Goal: Task Accomplishment & Management: Complete application form

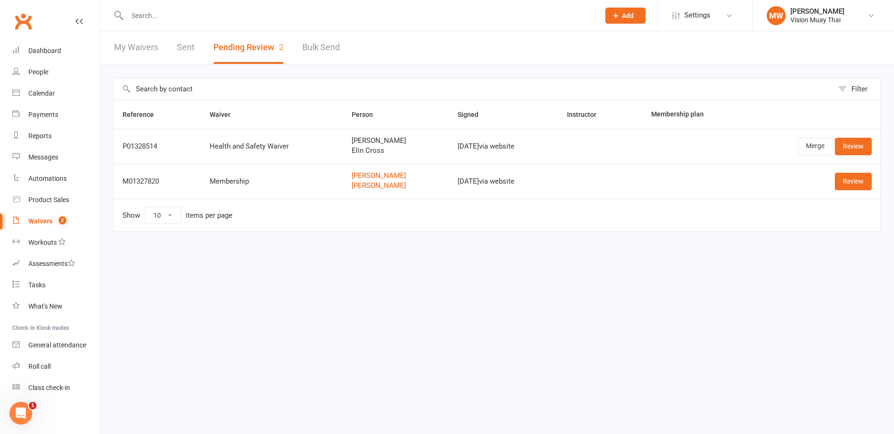
click at [57, 115] on div "Payments" at bounding box center [43, 115] width 30 height 8
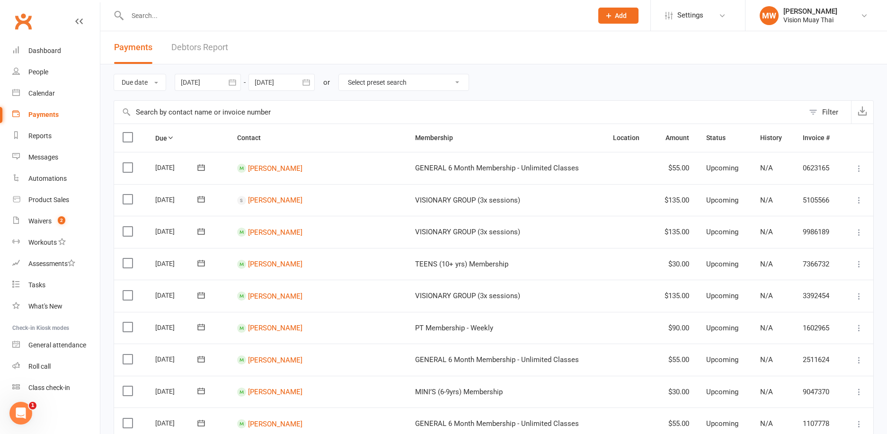
click at [197, 48] on link "Debtors Report" at bounding box center [199, 47] width 57 height 33
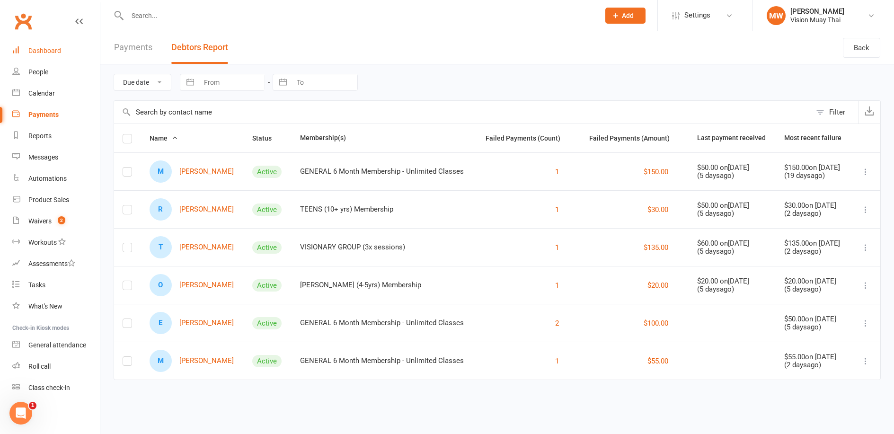
click at [56, 55] on link "Dashboard" at bounding box center [56, 50] width 88 height 21
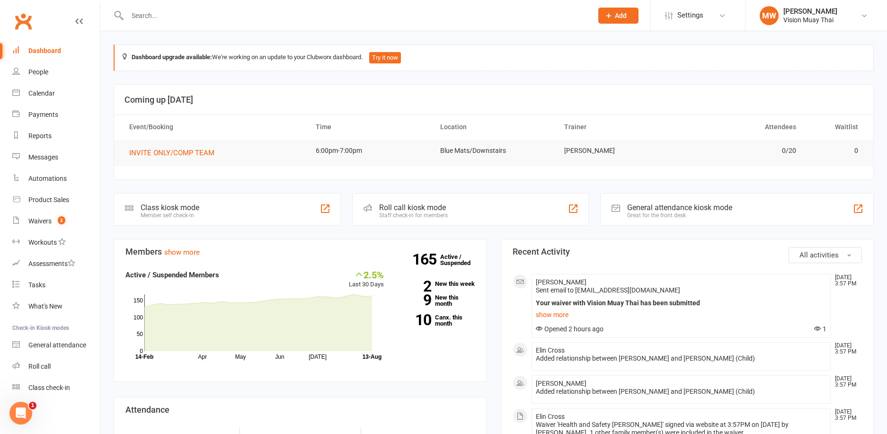
click at [79, 16] on link at bounding box center [79, 30] width 8 height 28
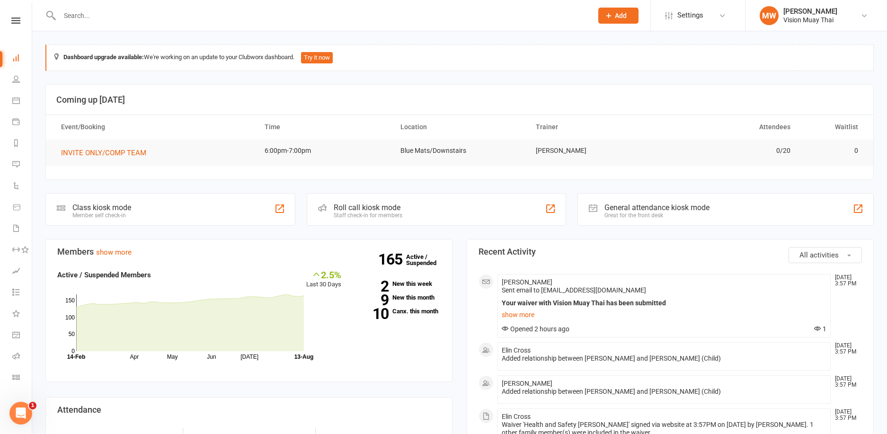
click at [71, 18] on input "text" at bounding box center [321, 15] width 529 height 13
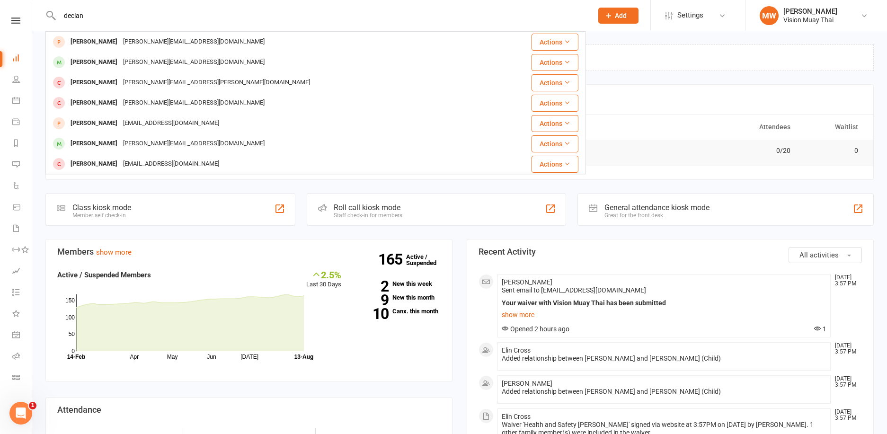
type input "declan"
click at [23, 23] on link at bounding box center [16, 21] width 32 height 6
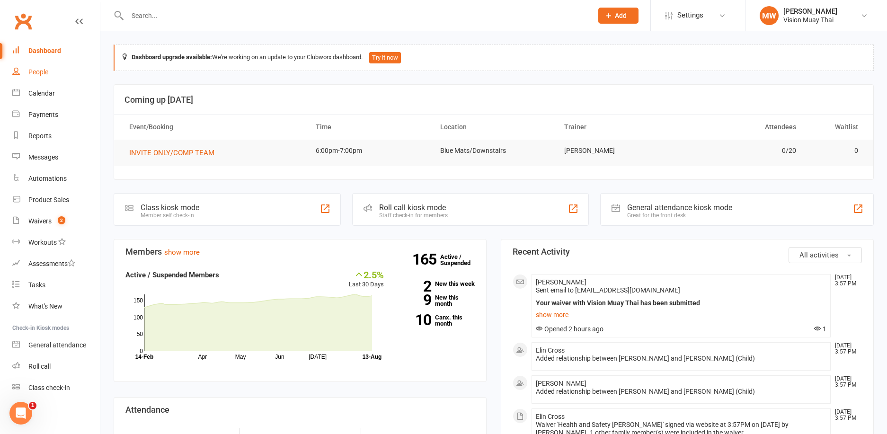
click at [36, 68] on link "People" at bounding box center [56, 72] width 88 height 21
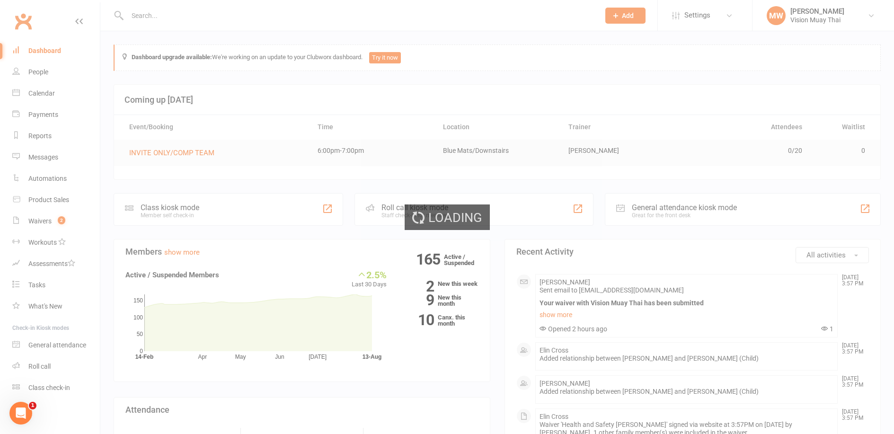
select select "100"
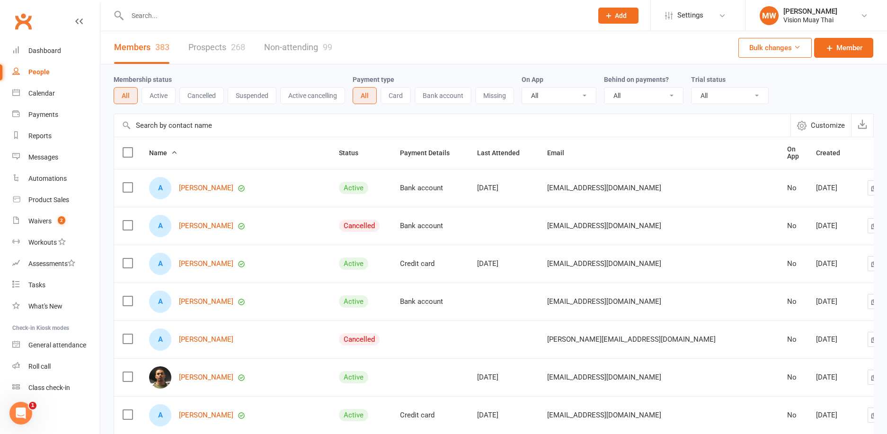
click at [621, 16] on span "Add" at bounding box center [621, 16] width 12 height 8
click at [613, 60] on link "Member" at bounding box center [608, 64] width 84 height 22
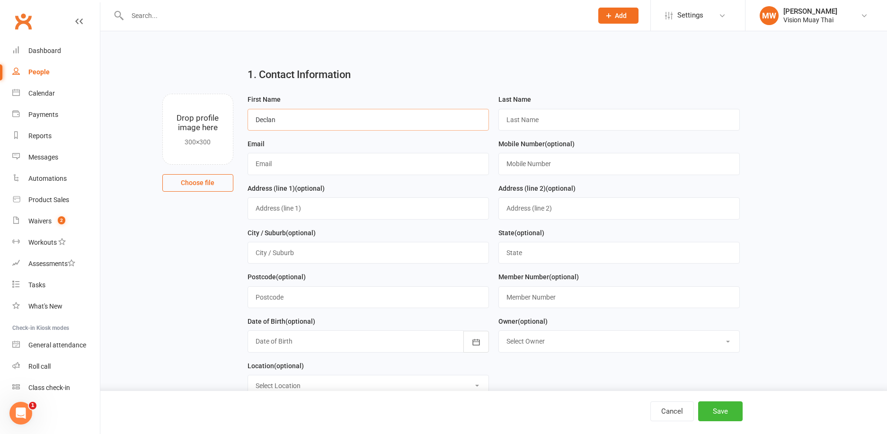
type input "Declan"
type input "[PERSON_NAME]"
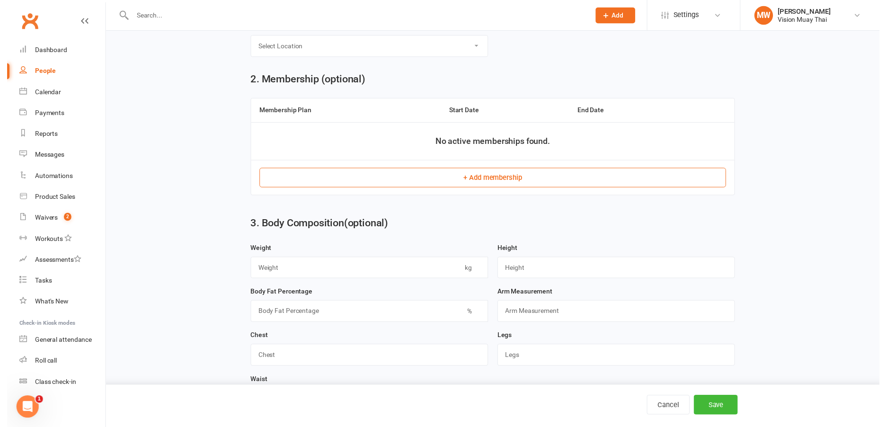
scroll to position [341, 0]
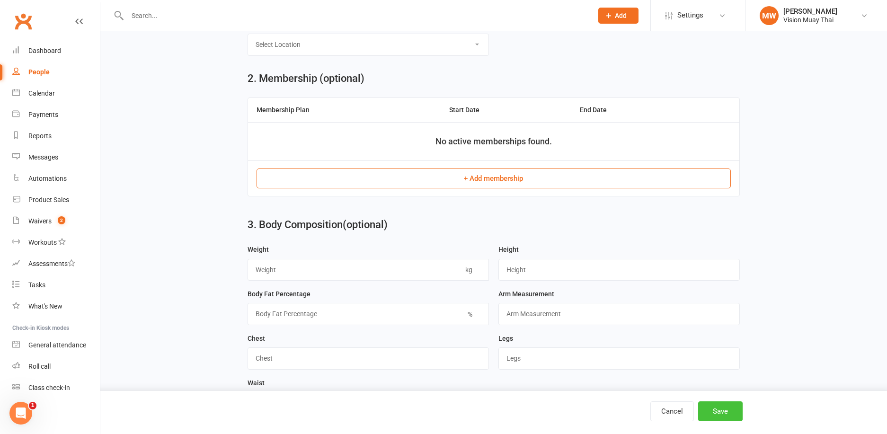
type input "0407587163"
click at [737, 409] on button "Save" at bounding box center [720, 411] width 44 height 20
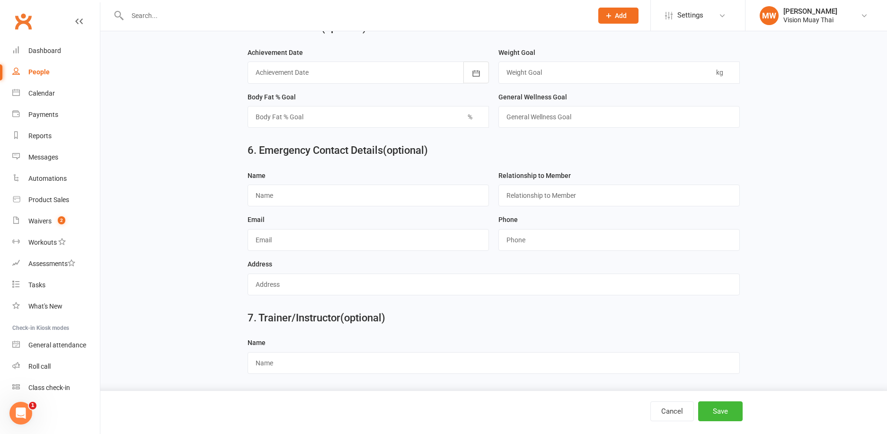
scroll to position [0, 0]
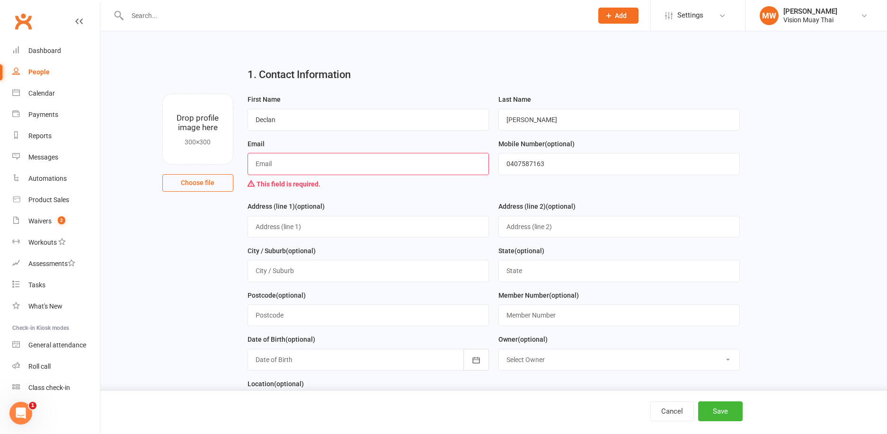
click at [334, 157] on input "text" at bounding box center [367, 164] width 241 height 22
type input "[EMAIL_ADDRESS][DOMAIN_NAME]"
click at [729, 416] on button "Save" at bounding box center [720, 411] width 44 height 20
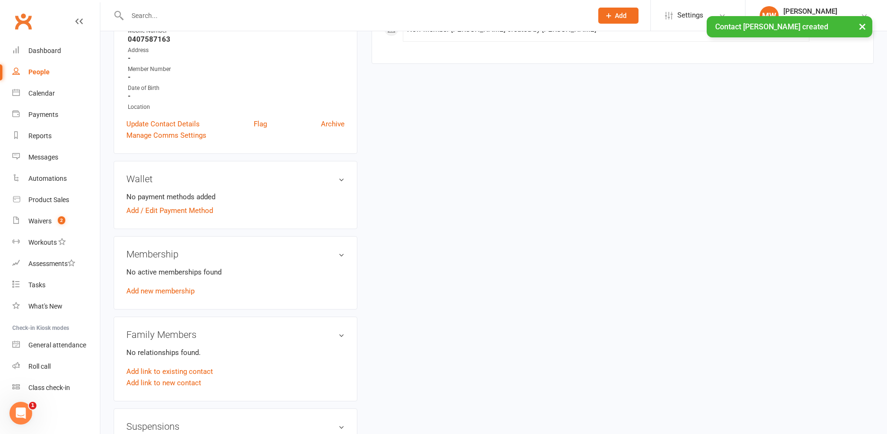
scroll to position [176, 0]
click at [194, 208] on link "Add / Edit Payment Method" at bounding box center [169, 208] width 87 height 11
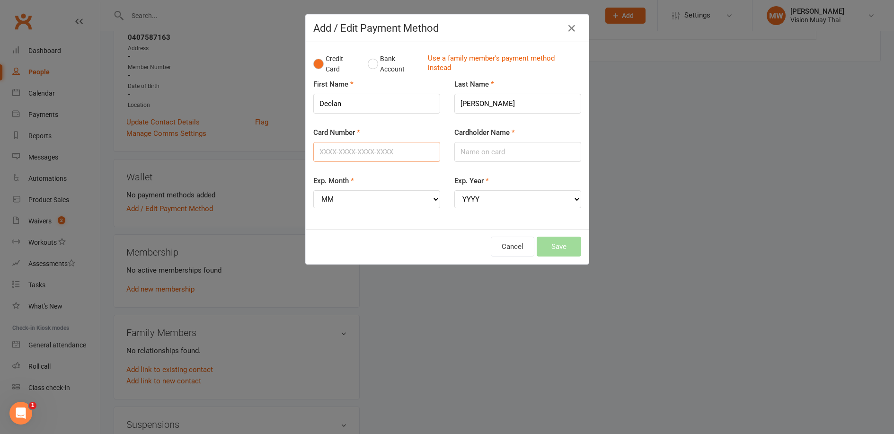
click at [355, 151] on input "Card Number" at bounding box center [376, 152] width 127 height 20
type input "[CREDIT_CARD_NUMBER]"
click at [471, 145] on input "Cardholder Name" at bounding box center [517, 152] width 127 height 20
type input "[PERSON_NAME]"
select select "10"
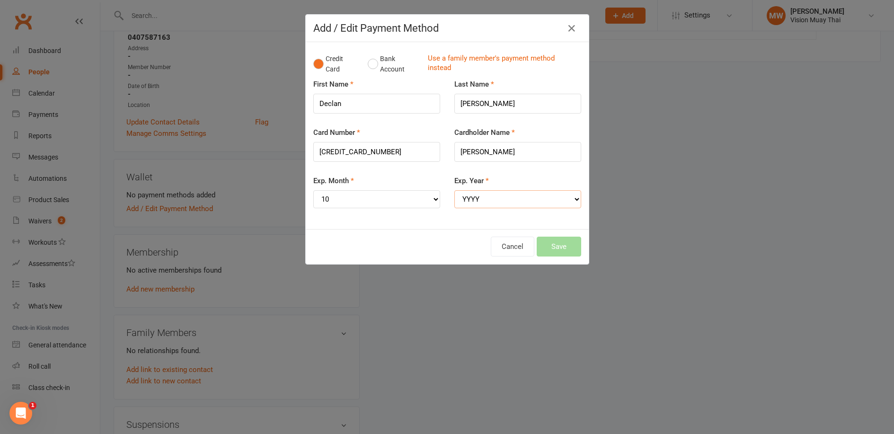
select select "2027"
click at [545, 238] on button "Save" at bounding box center [558, 247] width 44 height 20
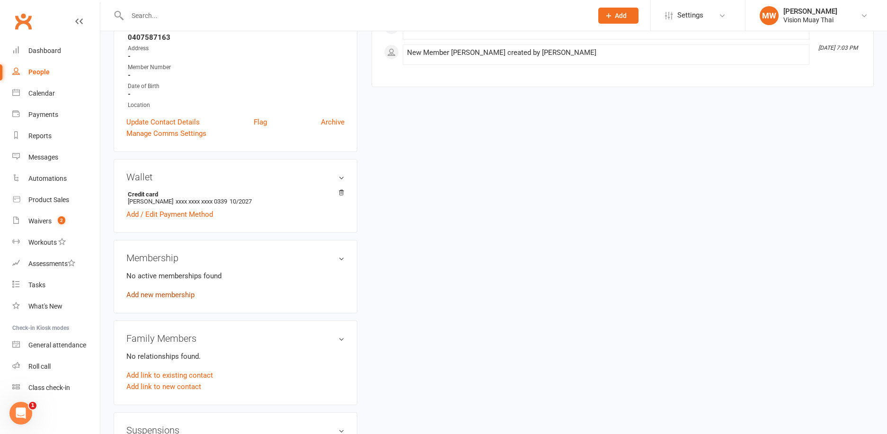
click at [183, 294] on link "Add new membership" at bounding box center [160, 294] width 68 height 9
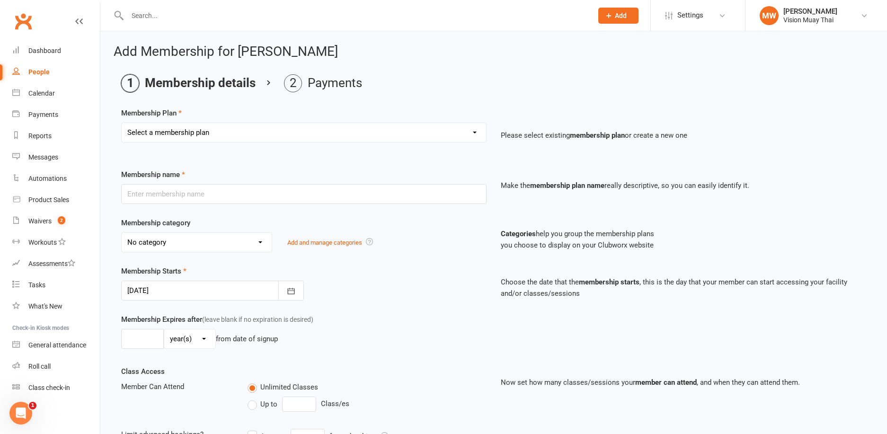
select select "14"
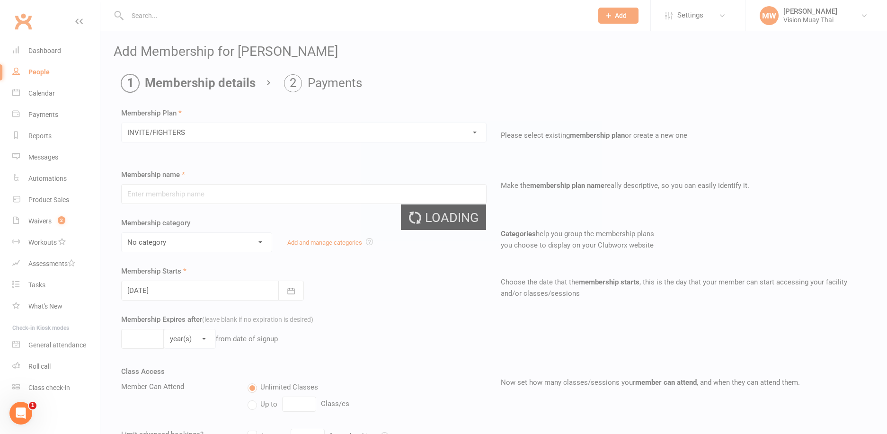
type input "INVITE/FIGHTERS"
select select "1"
type input "0"
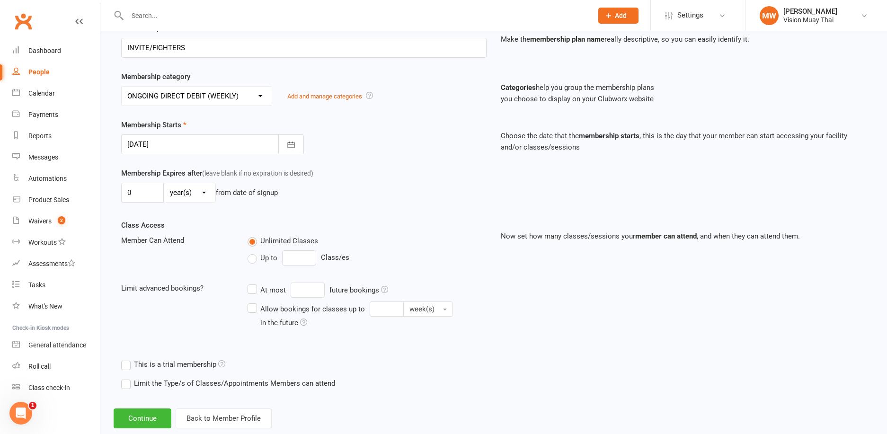
scroll to position [160, 0]
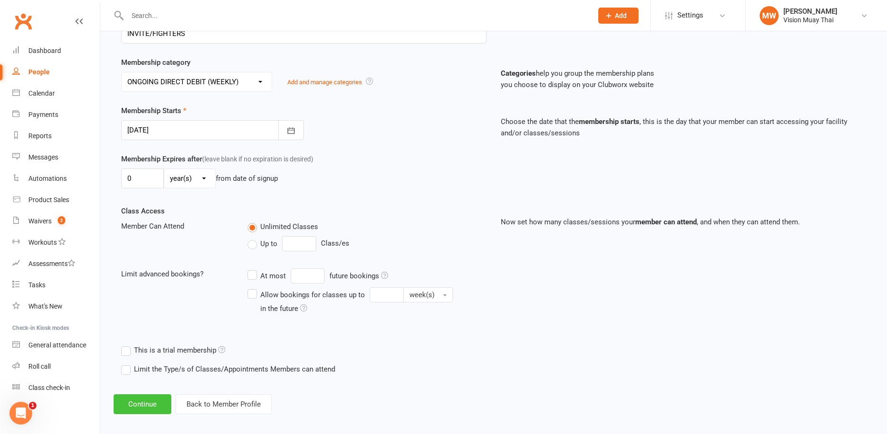
click at [154, 400] on button "Continue" at bounding box center [143, 404] width 58 height 20
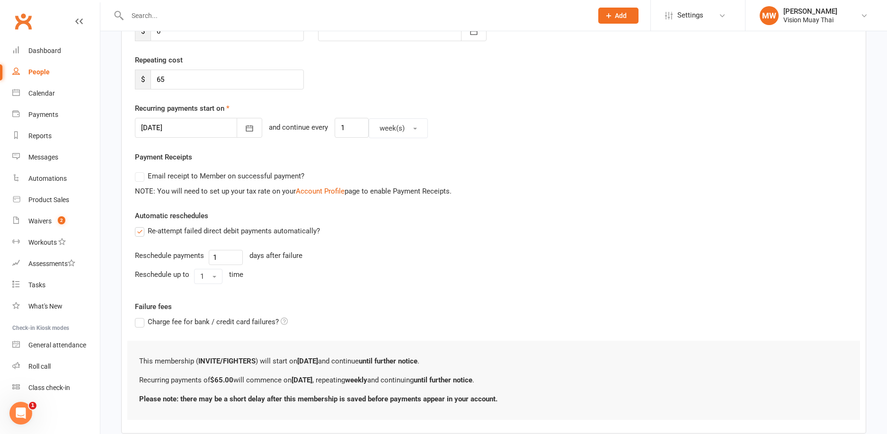
scroll to position [0, 0]
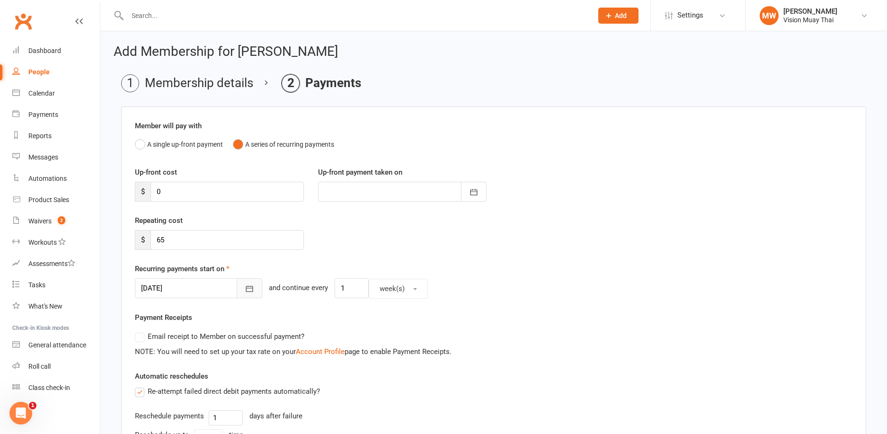
click at [237, 290] on button "button" at bounding box center [250, 288] width 26 height 20
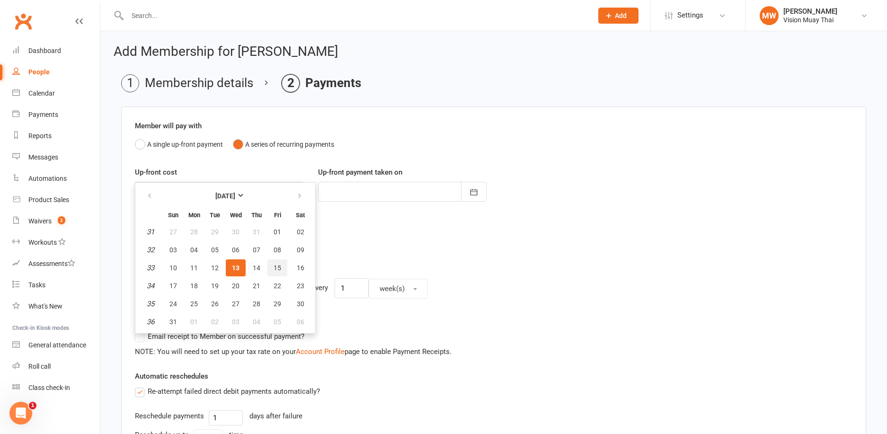
click at [281, 263] on button "15" at bounding box center [277, 267] width 20 height 17
type input "[DATE]"
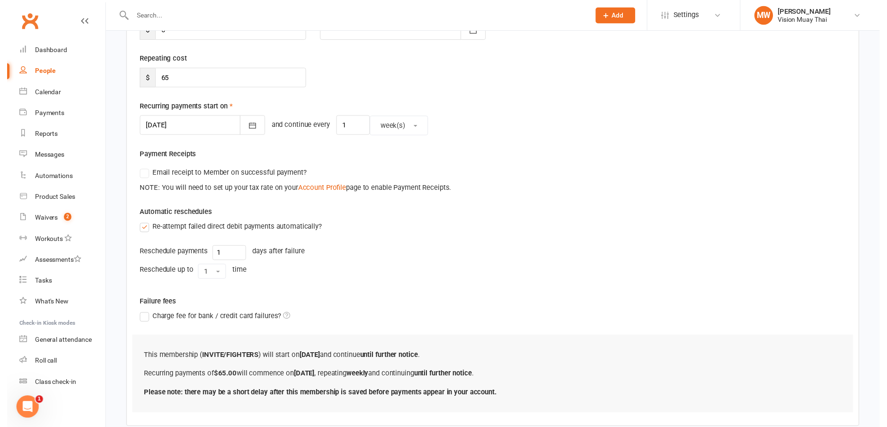
scroll to position [224, 0]
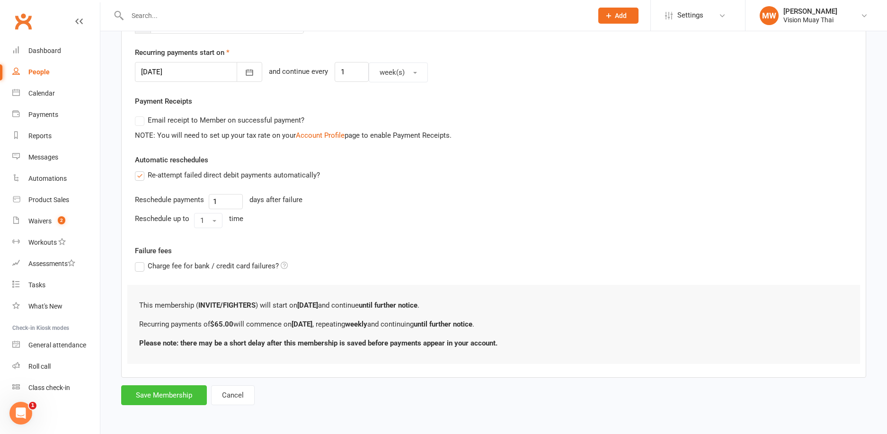
click at [166, 387] on button "Save Membership" at bounding box center [164, 395] width 86 height 20
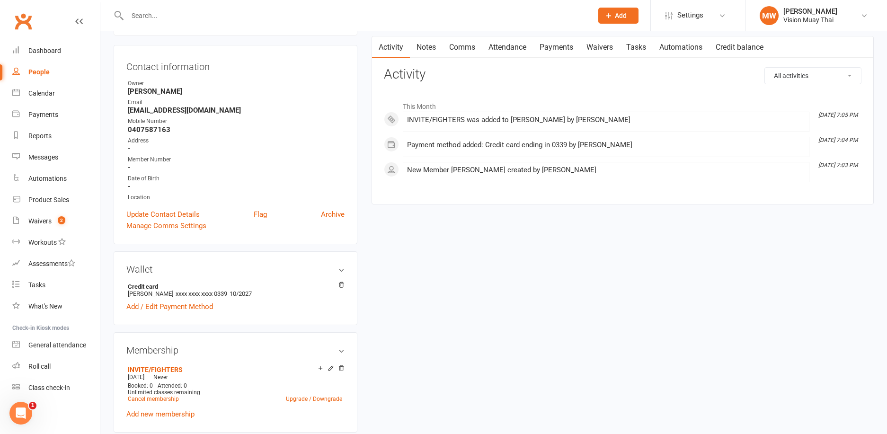
scroll to position [152, 0]
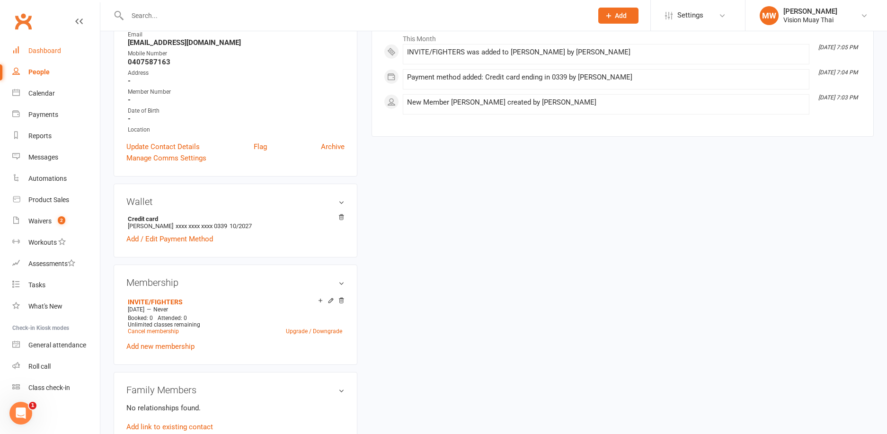
click at [54, 51] on div "Dashboard" at bounding box center [44, 51] width 33 height 8
